Goal: Information Seeking & Learning: Learn about a topic

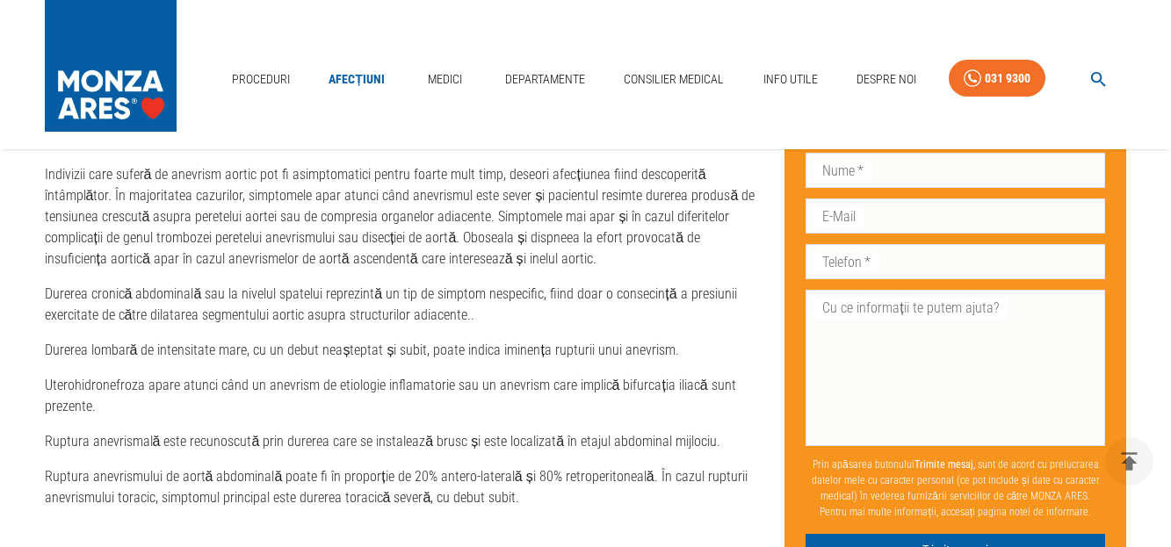
scroll to position [1929, 0]
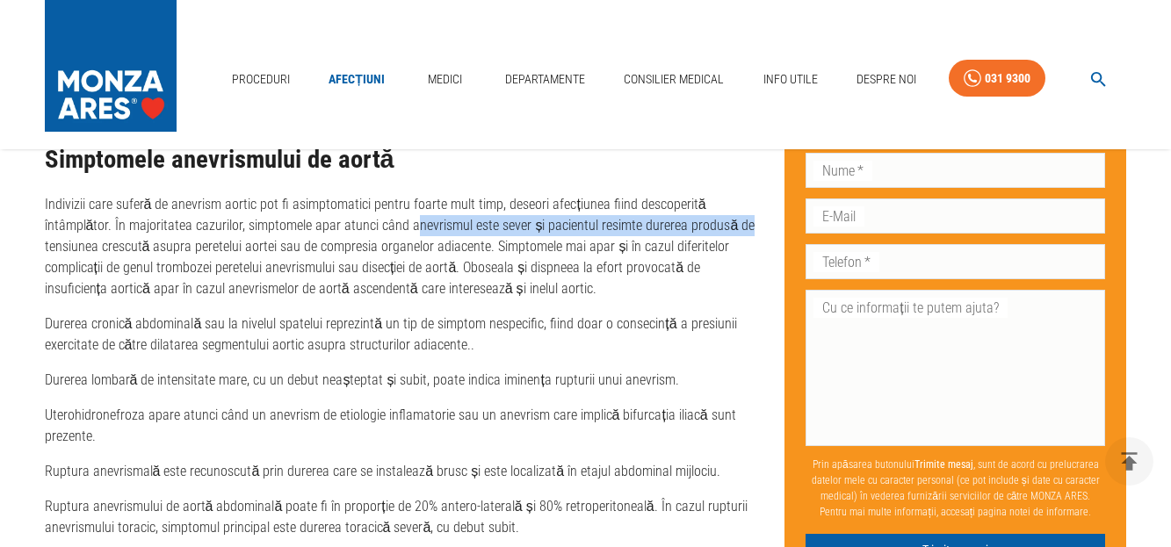
drag, startPoint x: 413, startPoint y: 225, endPoint x: 741, endPoint y: 231, distance: 328.6
click at [741, 231] on p "Indivizii care suferă de anevrism aortic pot fi asimptomatici pentru foarte mul…" at bounding box center [401, 246] width 712 height 105
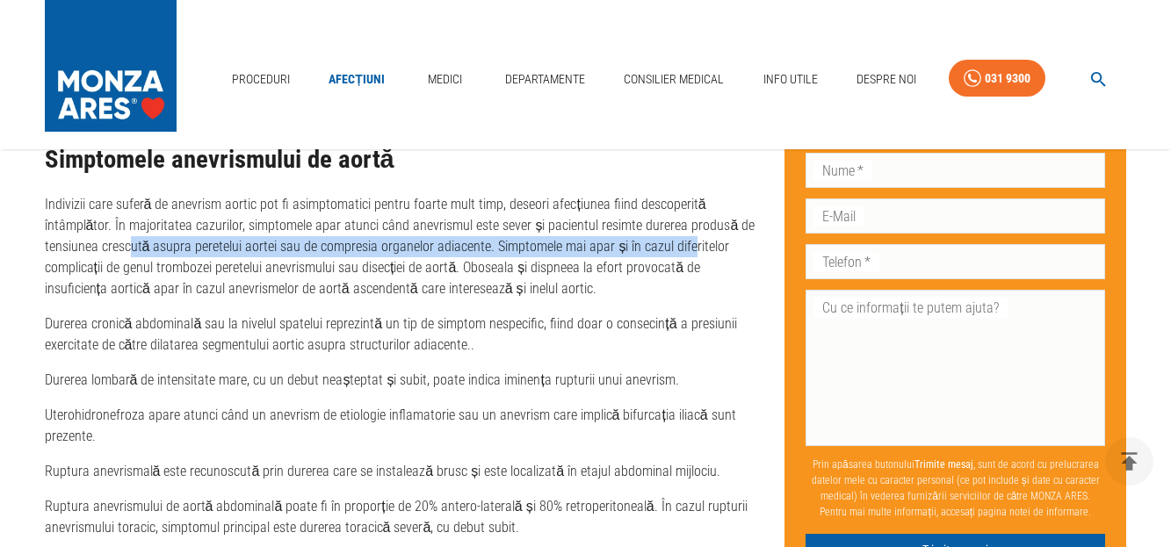
drag, startPoint x: 130, startPoint y: 246, endPoint x: 688, endPoint y: 255, distance: 557.9
click at [688, 255] on p "Indivizii care suferă de anevrism aortic pot fi asimptomatici pentru foarte mul…" at bounding box center [401, 246] width 712 height 105
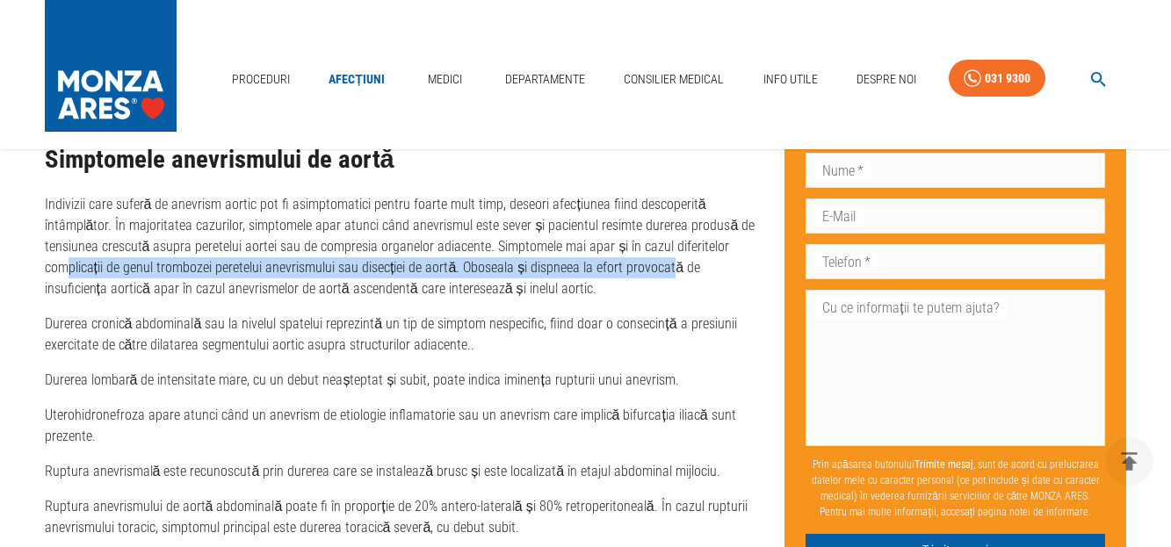
drag, startPoint x: 68, startPoint y: 269, endPoint x: 671, endPoint y: 269, distance: 603.5
click at [671, 269] on p "Indivizii care suferă de anevrism aortic pot fi asimptomatici pentru foarte mul…" at bounding box center [401, 246] width 712 height 105
click at [586, 270] on p "Indivizii care suferă de anevrism aortic pot fi asimptomatici pentru foarte mul…" at bounding box center [401, 246] width 712 height 105
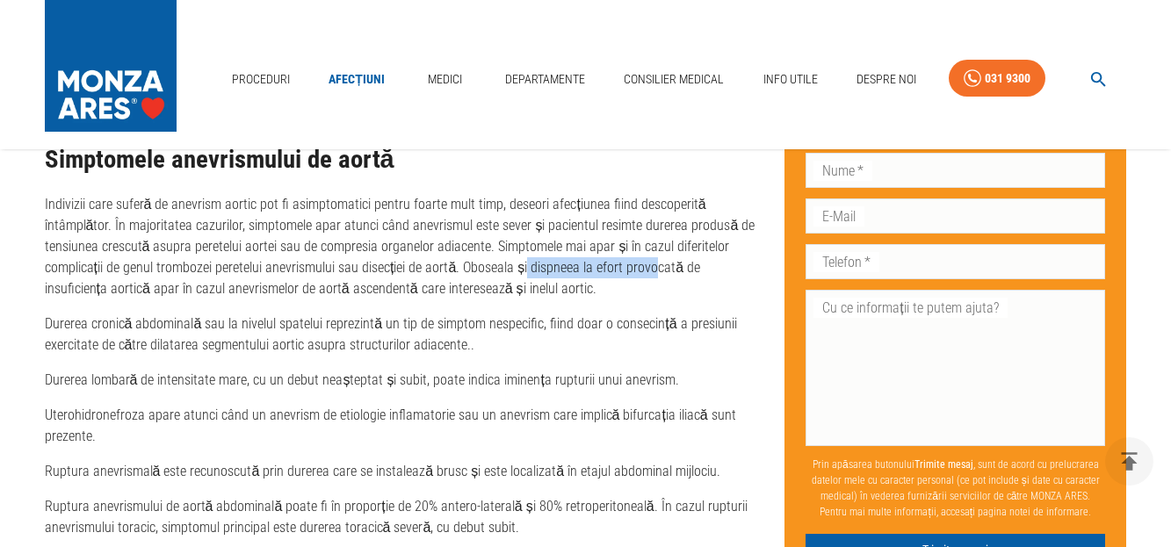
drag, startPoint x: 524, startPoint y: 270, endPoint x: 654, endPoint y: 271, distance: 130.9
click at [654, 271] on p "Indivizii care suferă de anevrism aortic pot fi asimptomatici pentru foarte mul…" at bounding box center [401, 246] width 712 height 105
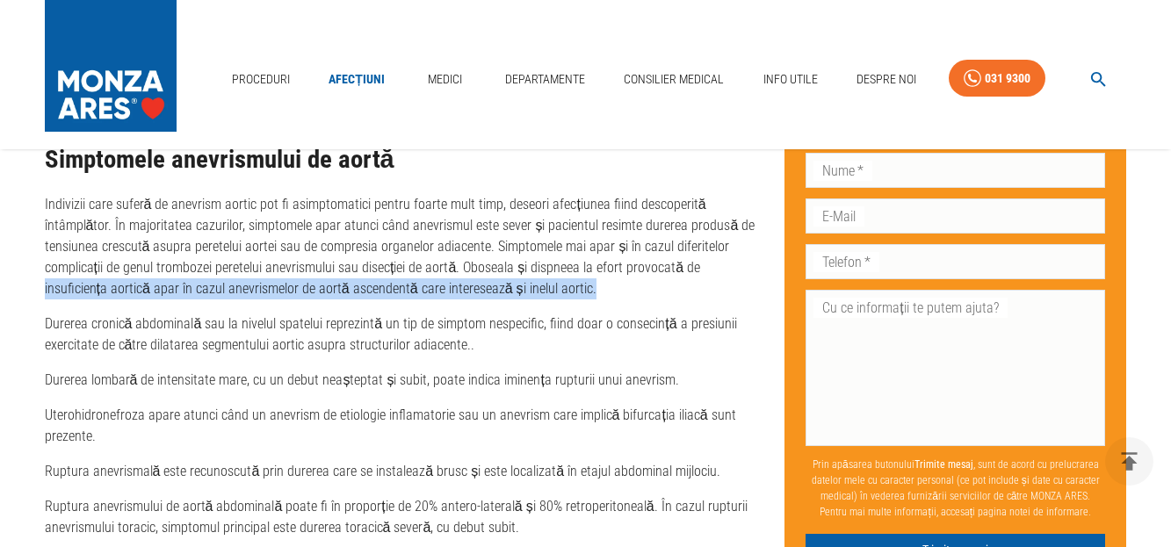
drag, startPoint x: 45, startPoint y: 291, endPoint x: 584, endPoint y: 286, distance: 539.4
click at [584, 286] on p "Indivizii care suferă de anevrism aortic pot fi asimptomatici pentru foarte mul…" at bounding box center [401, 246] width 712 height 105
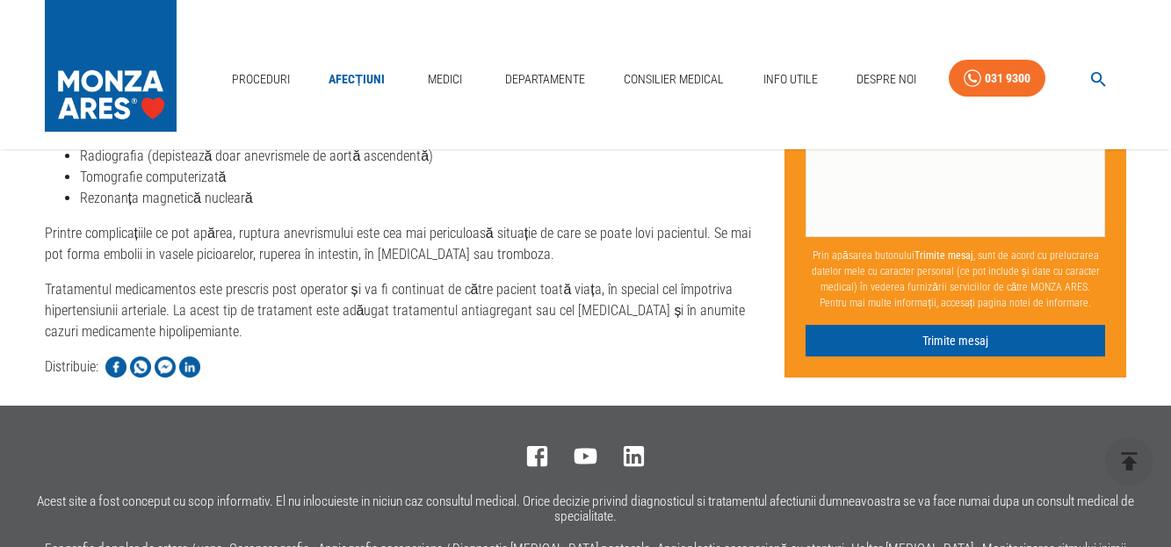
scroll to position [3247, 0]
